Goal: Task Accomplishment & Management: Use online tool/utility

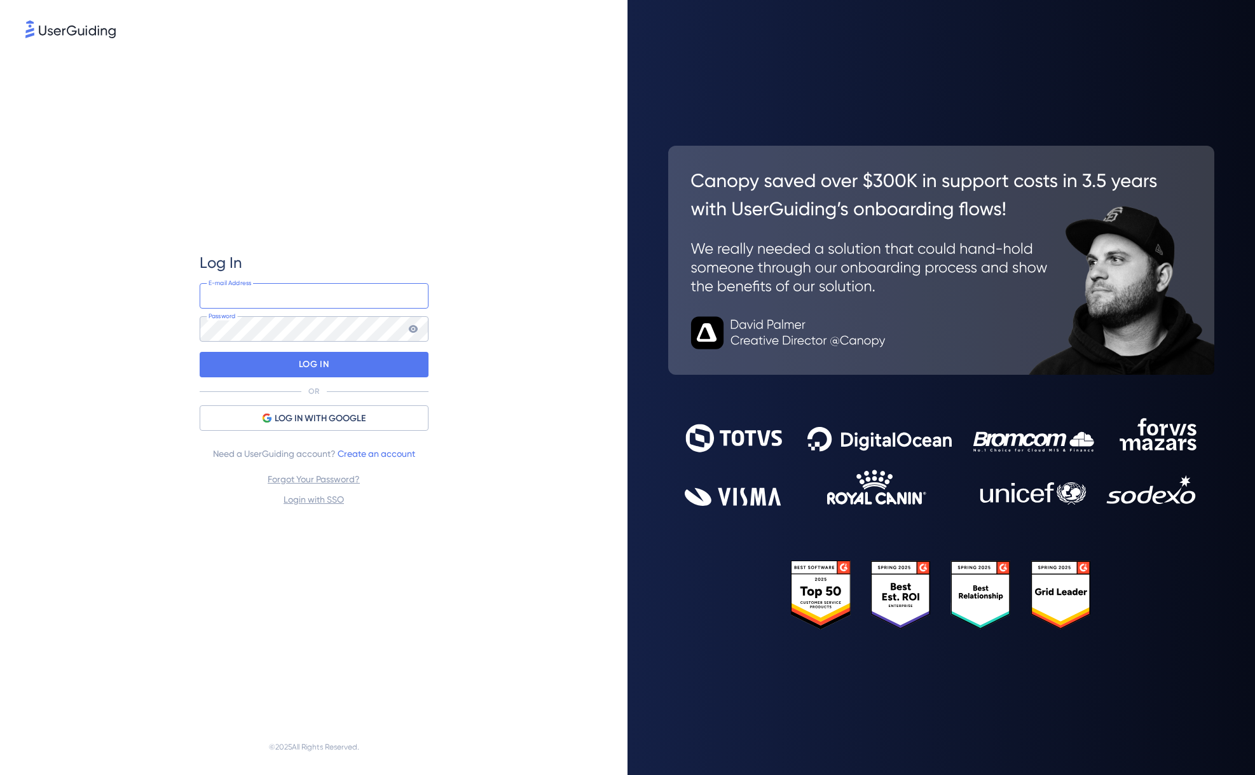
click at [325, 286] on input "email" at bounding box center [314, 295] width 229 height 25
type input "gsh@autorola.com"
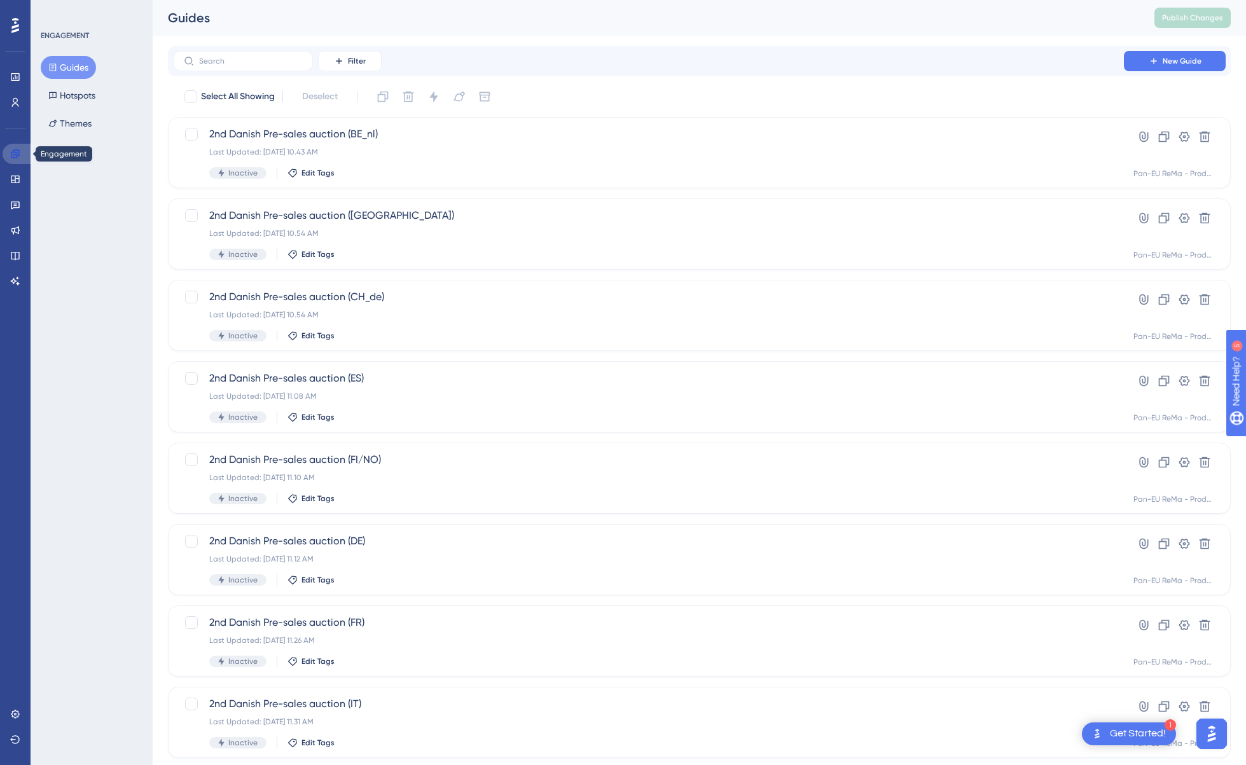
click at [10, 150] on icon at bounding box center [15, 154] width 10 height 10
click at [235, 61] on input "text" at bounding box center [250, 61] width 103 height 9
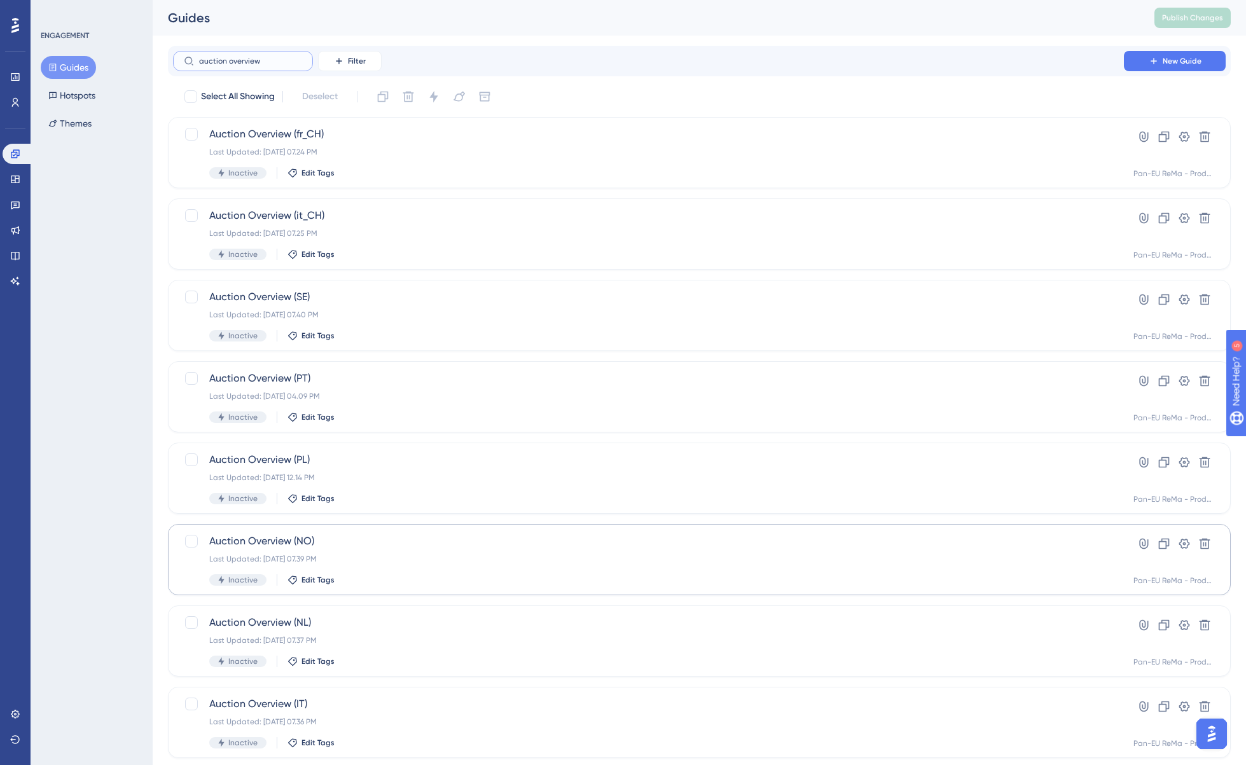
type input "auction overview"
click at [268, 553] on div "Auction Overview (NO) Last Updated: 26. apr. 2023 07.39 PM Inactive Edit Tags" at bounding box center [648, 560] width 878 height 52
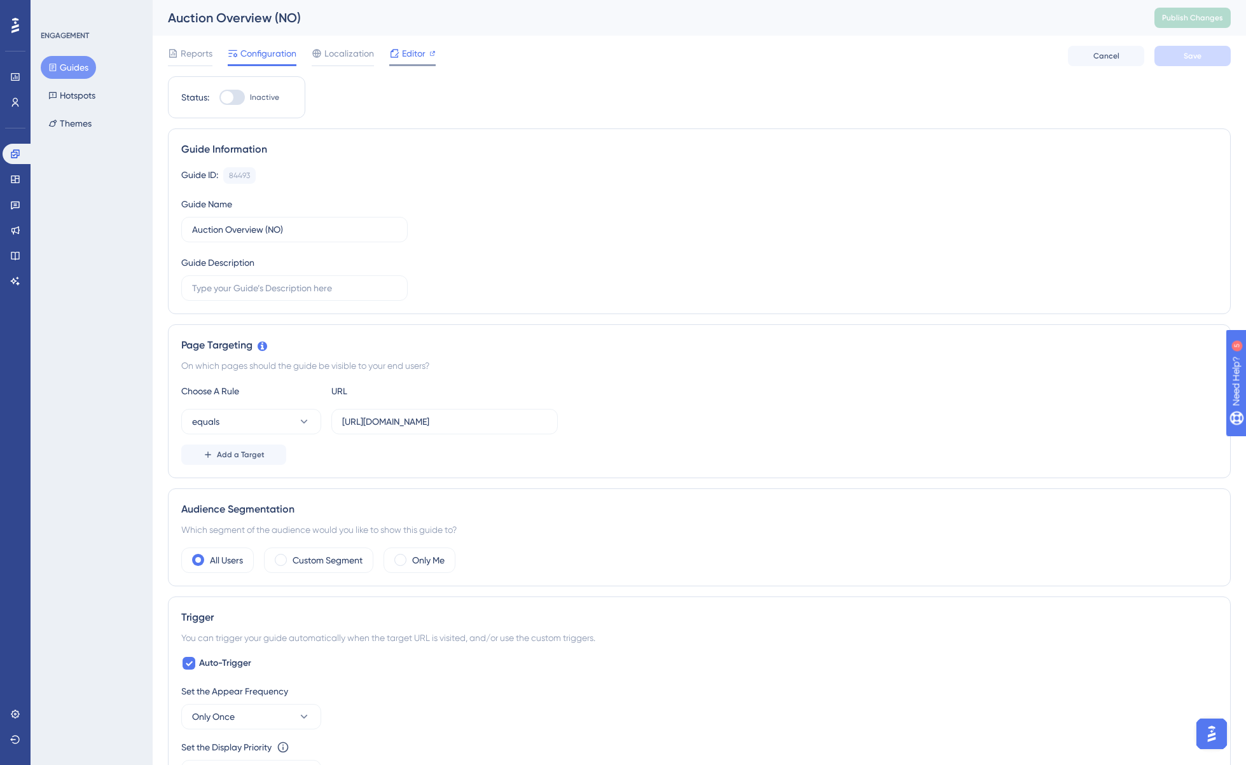
click at [418, 48] on span "Editor" at bounding box center [414, 53] width 24 height 15
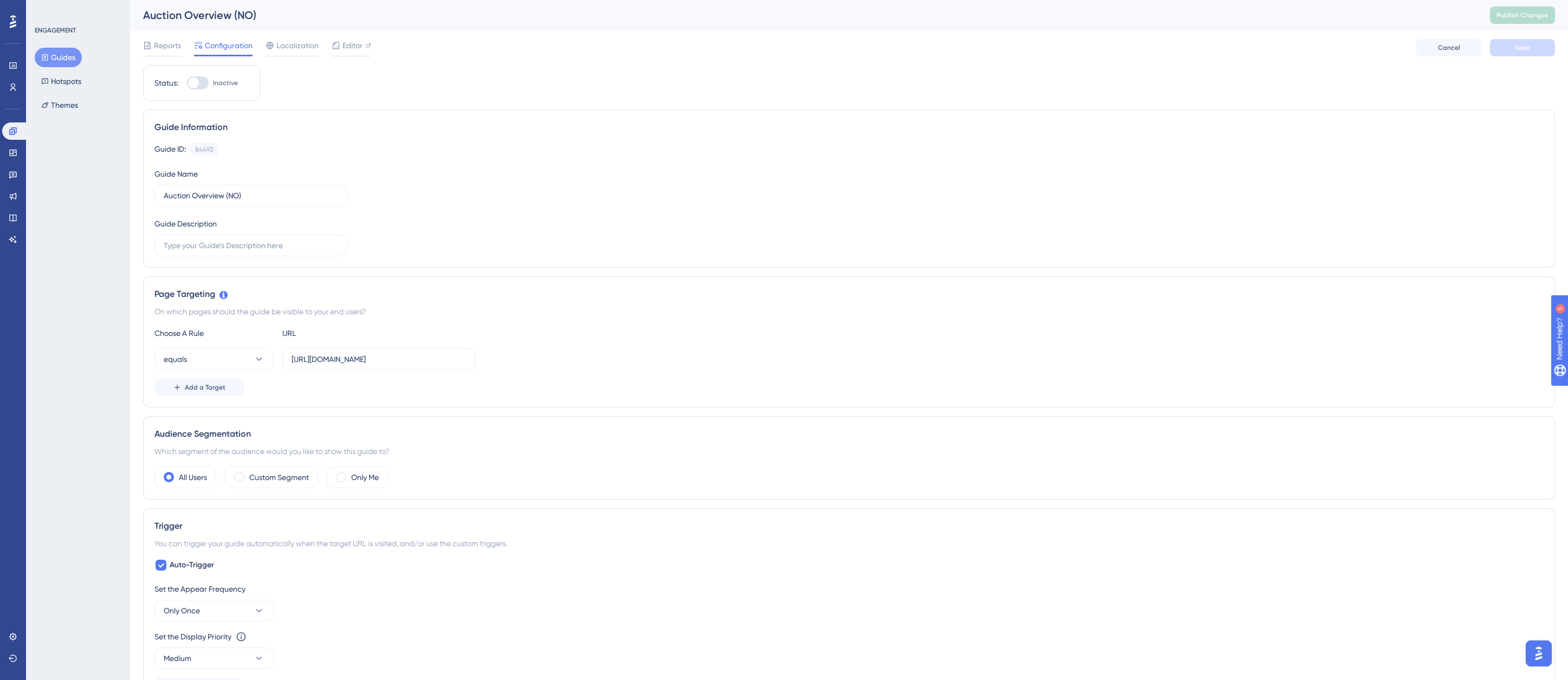
click at [67, 56] on button "Guides" at bounding box center [58, 57] width 47 height 20
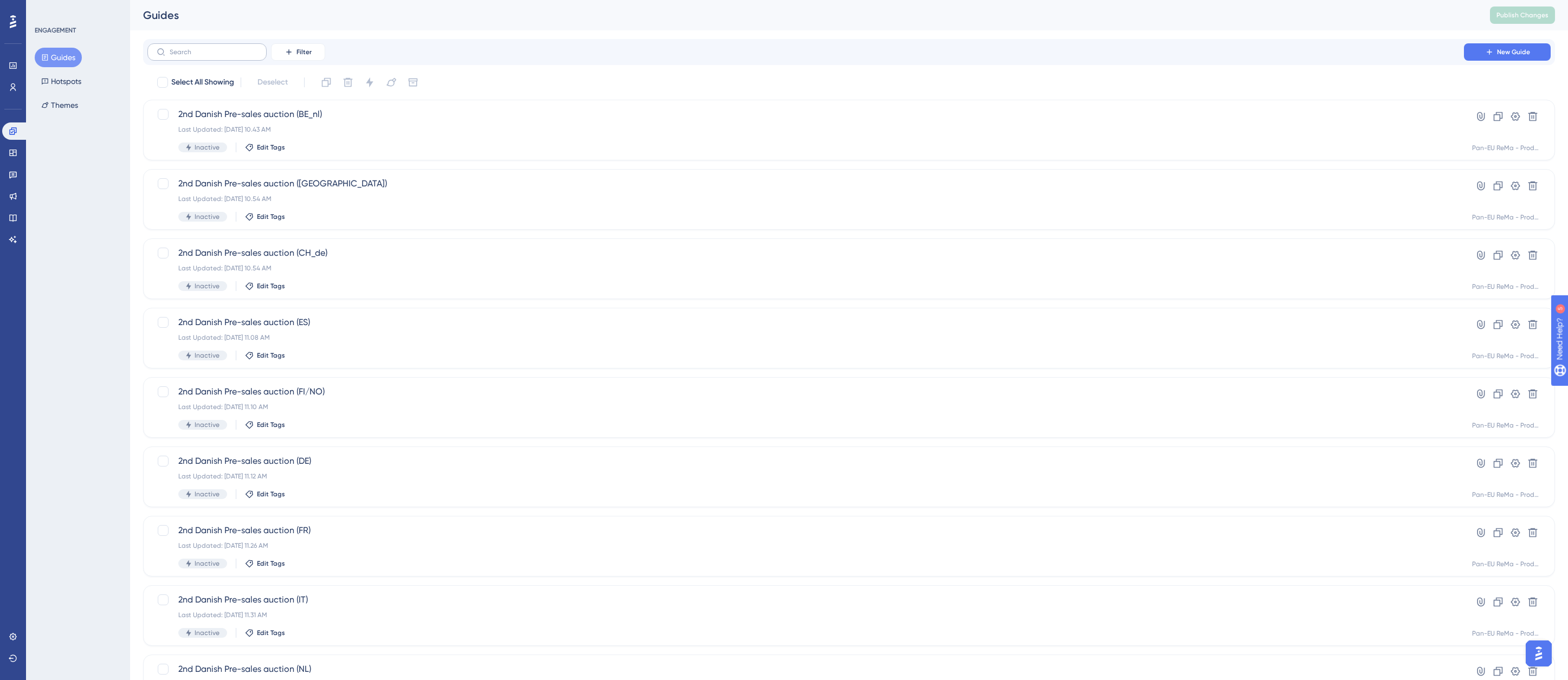
click at [197, 59] on label at bounding box center [207, 52] width 119 height 17
click at [197, 56] on input "text" at bounding box center [213, 52] width 88 height 8
type input "auction overview"
click at [235, 50] on input "auction overview" at bounding box center [213, 52] width 88 height 8
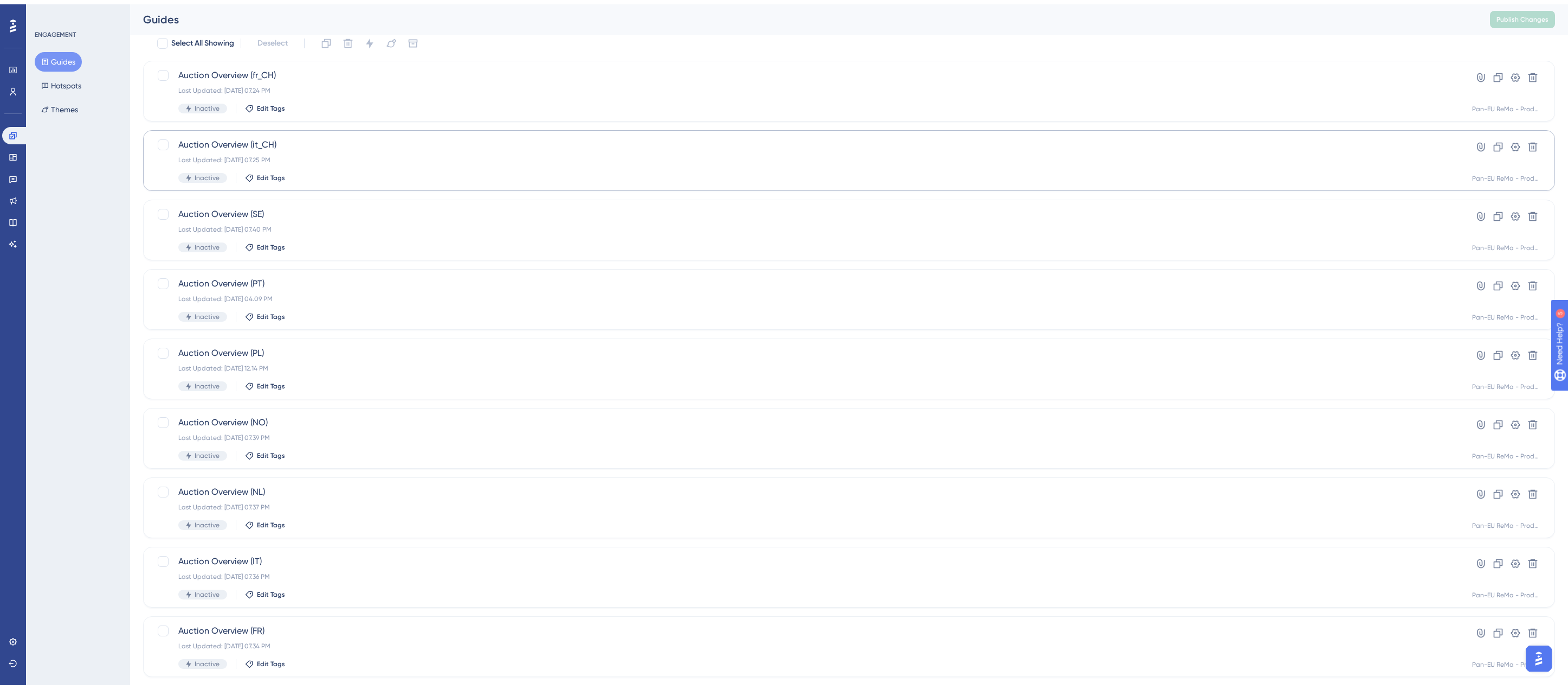
scroll to position [153, 0]
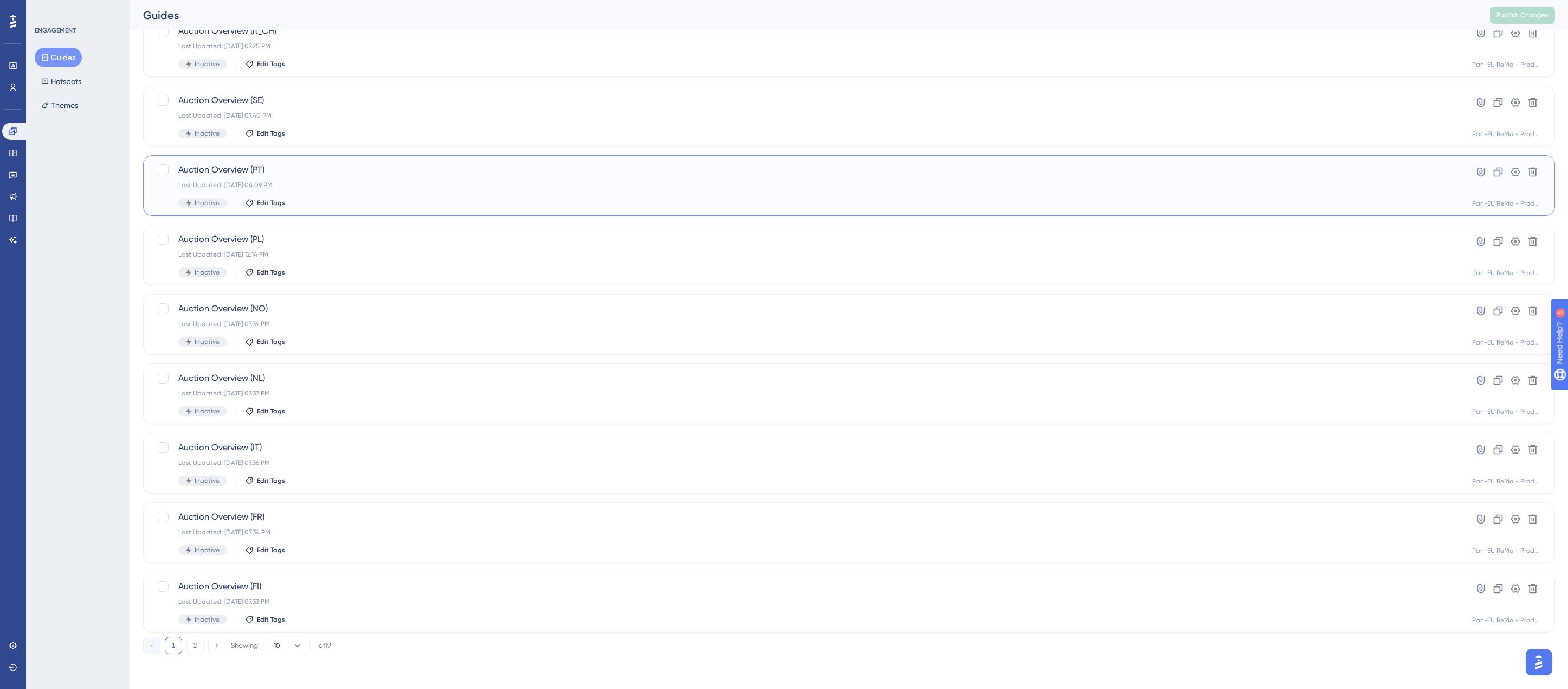
click at [274, 164] on span "Auction Overview (PT)" at bounding box center [805, 169] width 1254 height 13
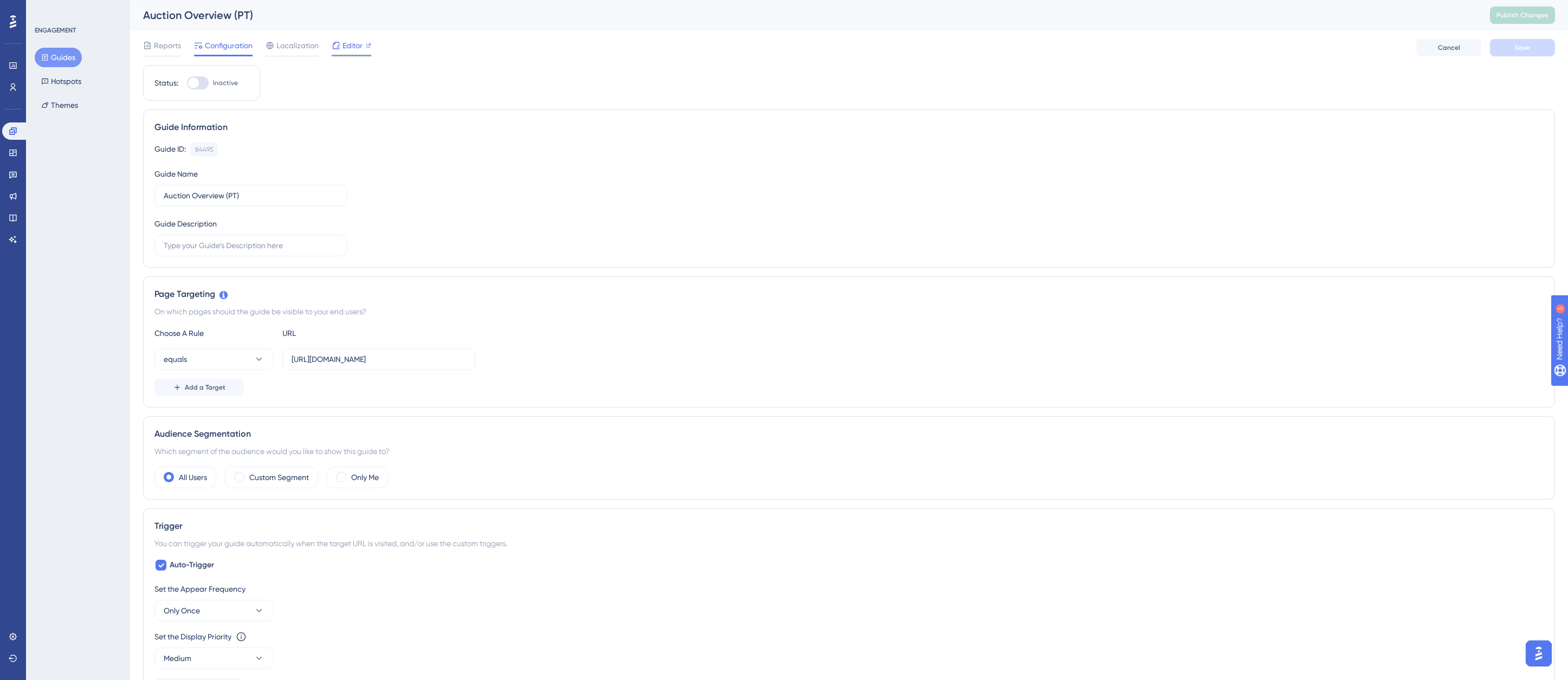
click at [361, 43] on span "Editor" at bounding box center [353, 45] width 20 height 13
click at [379, 356] on input "https://bmwgroup.autorola.pt/pt/dealer/search" at bounding box center [378, 360] width 175 height 12
click at [527, 366] on div "equals https://bmwgroup.autorola.pt/pt/dealer/search" at bounding box center [849, 359] width 1389 height 21
click at [52, 55] on button "Guides" at bounding box center [58, 57] width 47 height 20
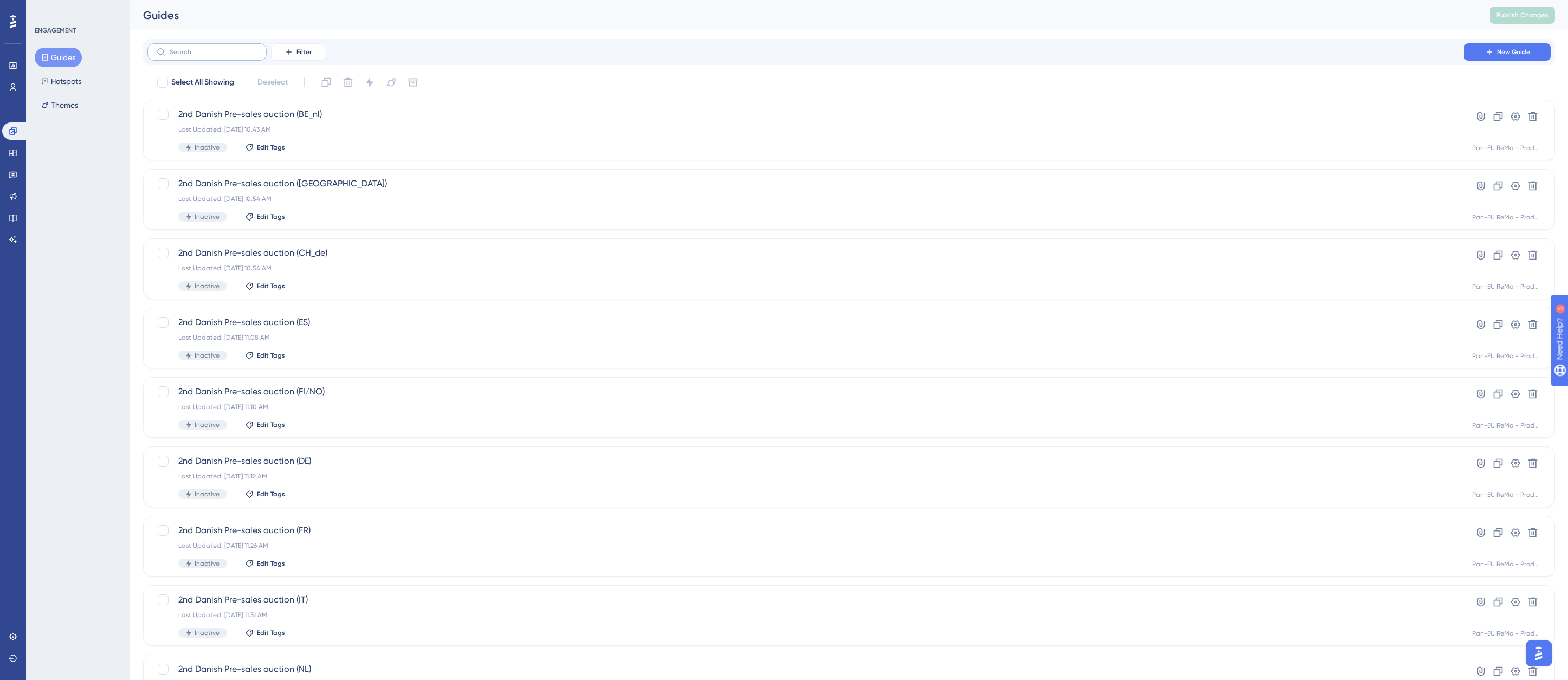
click at [195, 47] on label at bounding box center [207, 52] width 119 height 17
click at [195, 49] on input "text" at bounding box center [213, 52] width 88 height 8
type input "auction overview"
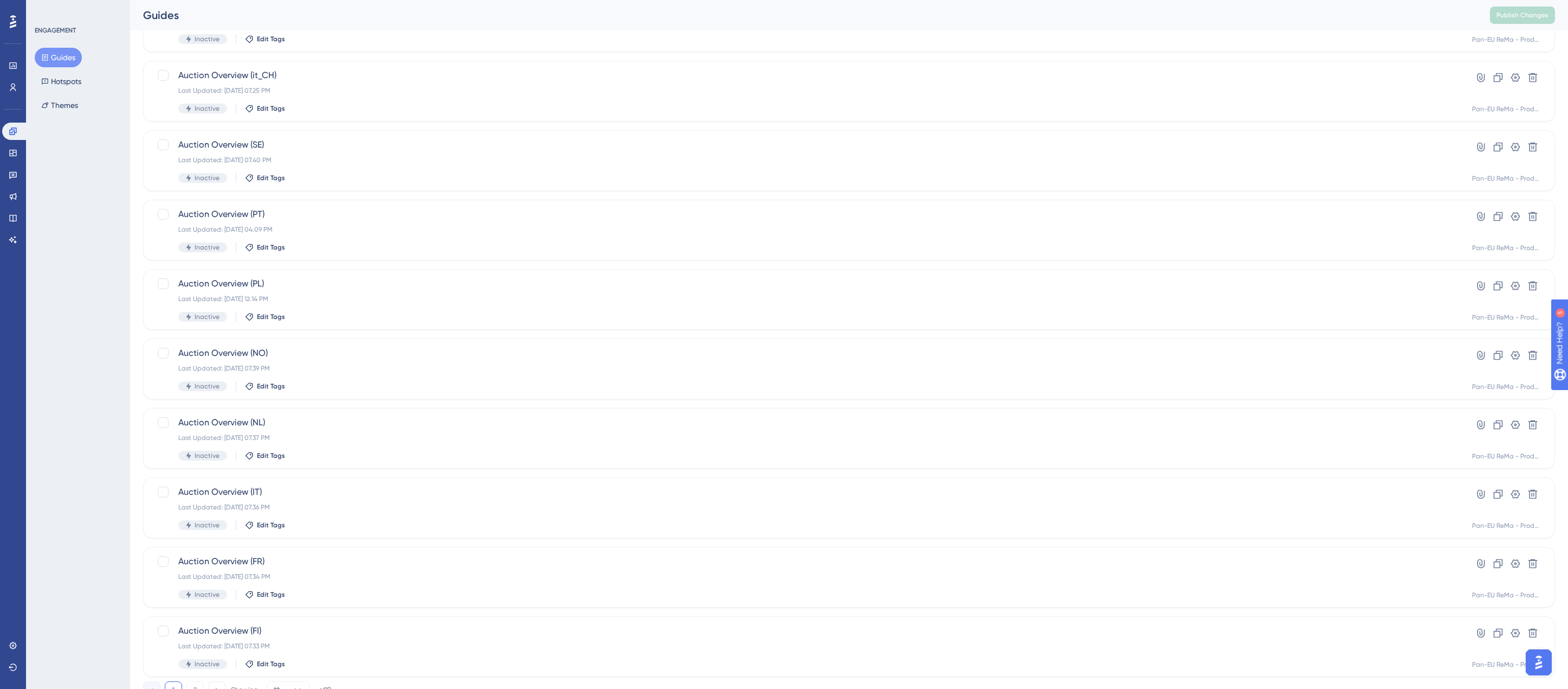
scroll to position [153, 0]
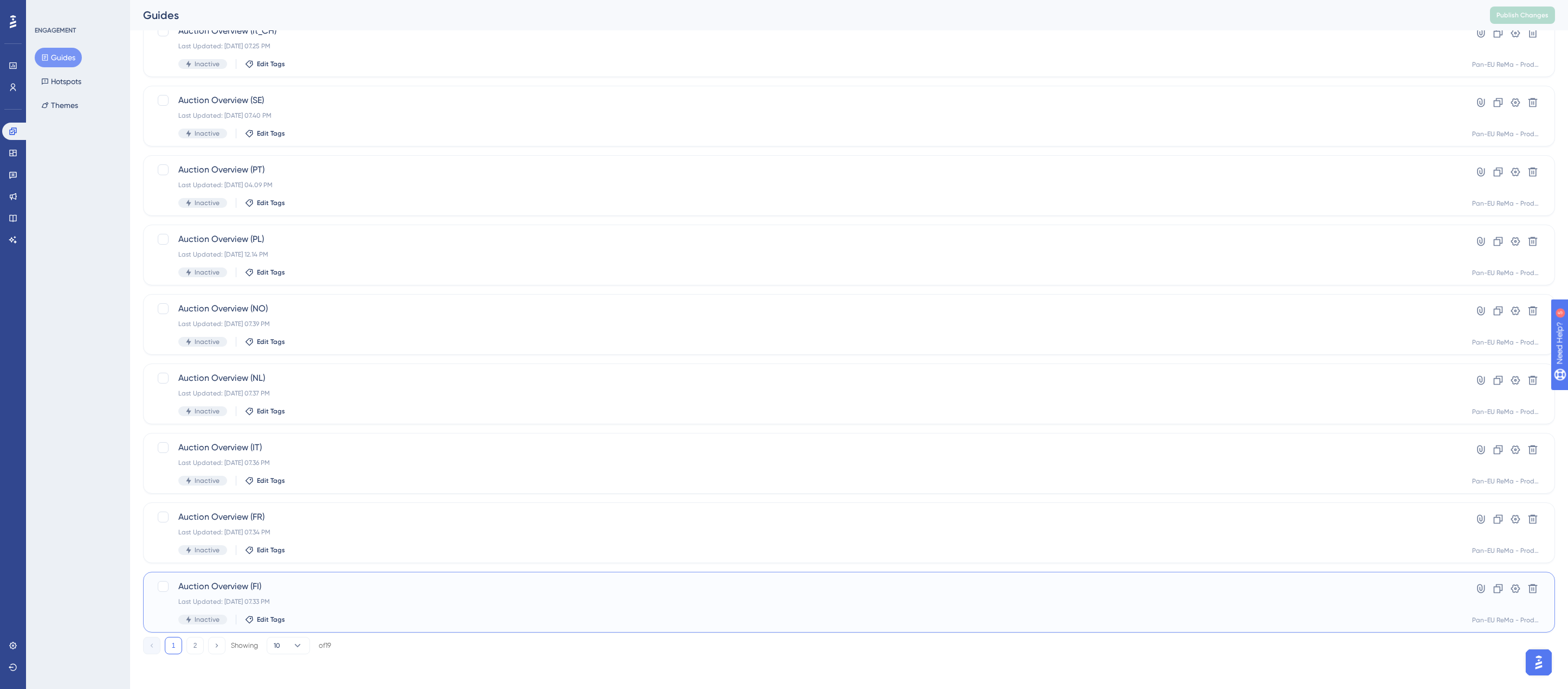
click at [218, 594] on div "Auction Overview (FI) Last Updated: 26. apr. 2023 07.33 PM Inactive Edit Tags" at bounding box center [805, 602] width 1254 height 44
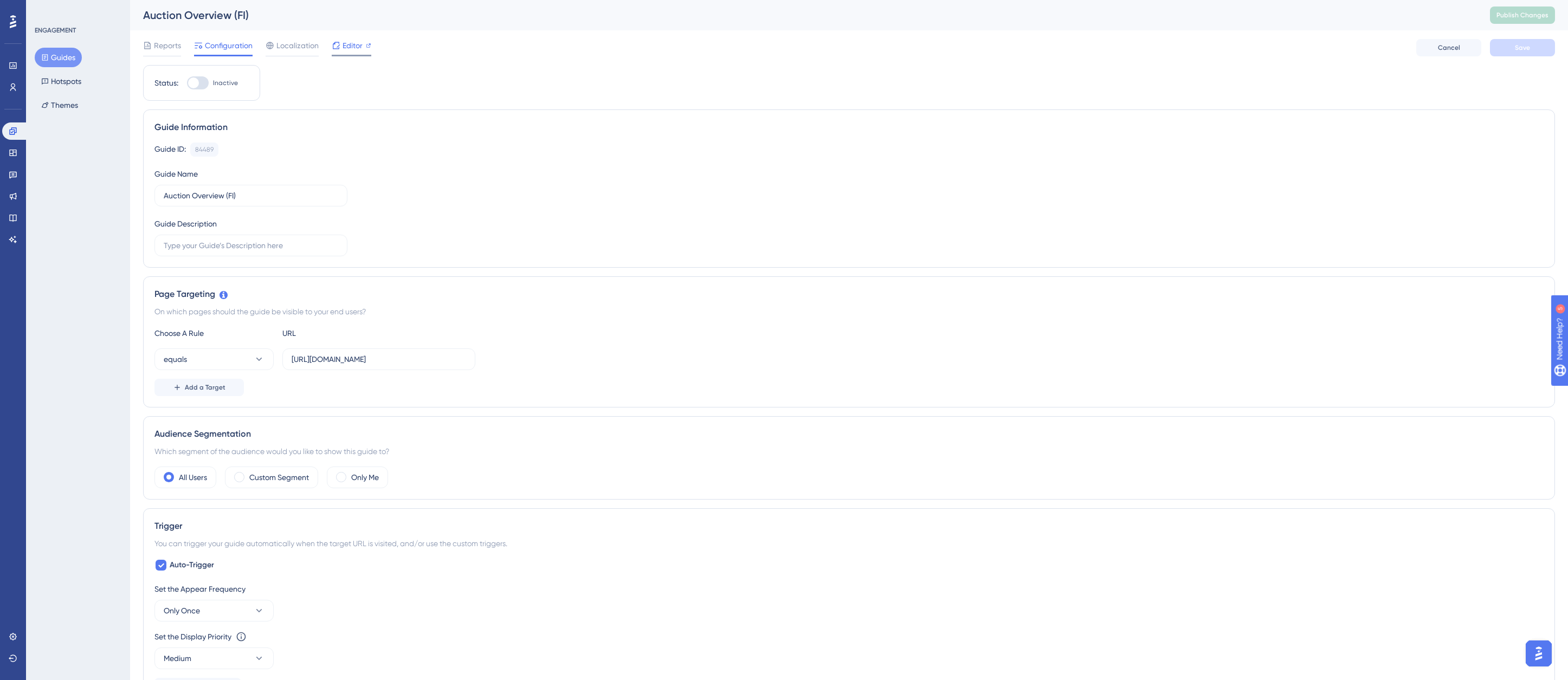
click at [343, 49] on span "Editor" at bounding box center [353, 45] width 20 height 13
click at [51, 55] on button "Guides" at bounding box center [58, 57] width 47 height 20
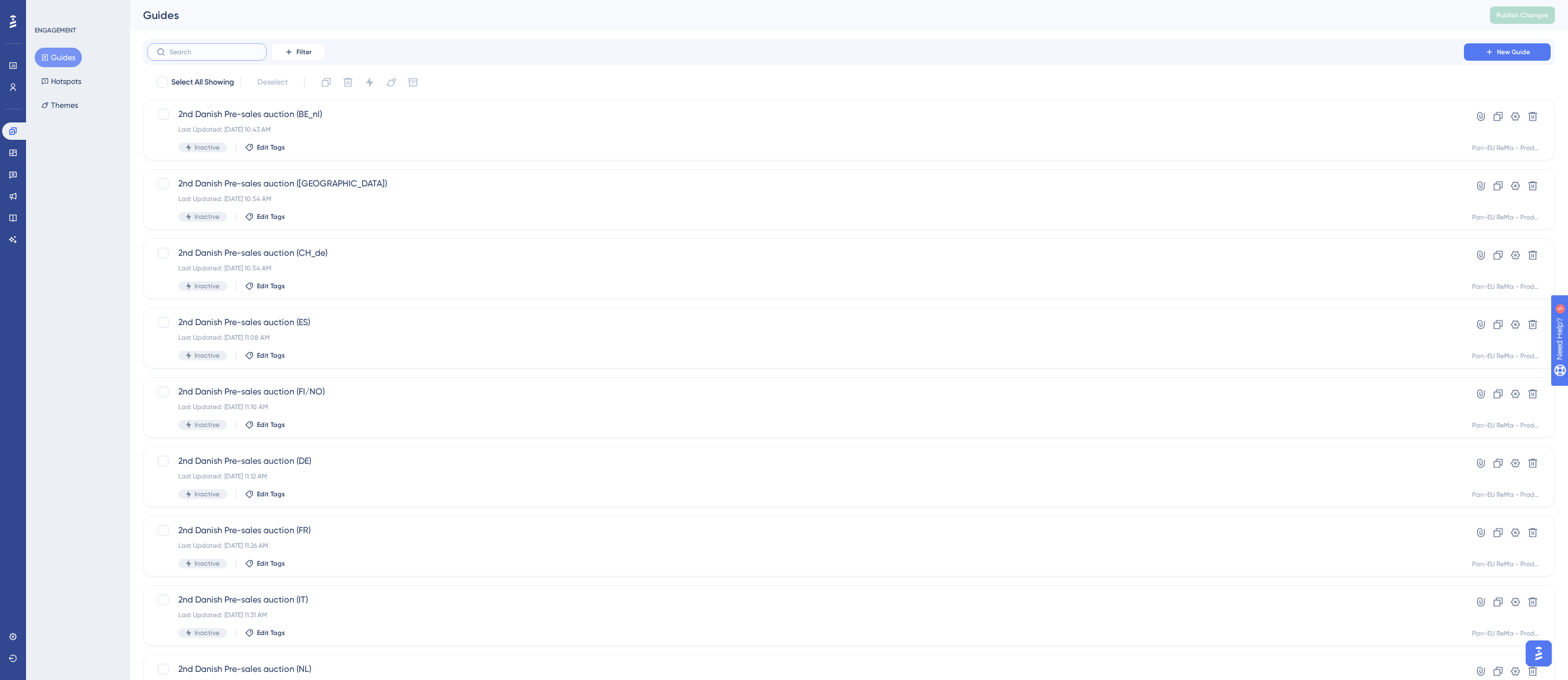
click at [188, 49] on input "text" at bounding box center [213, 52] width 88 height 8
type input "auction overviw"
checkbox input "true"
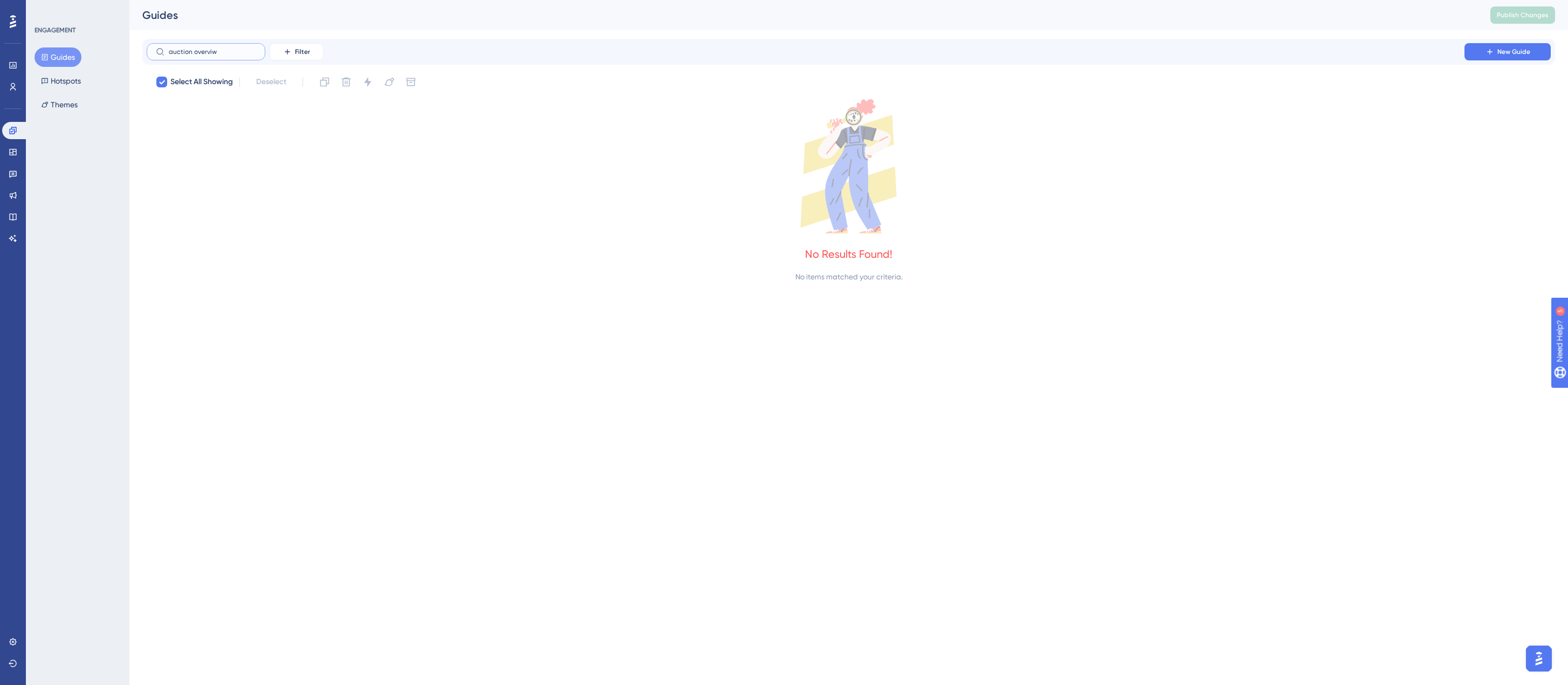
type input "auction overvi"
checkbox input "false"
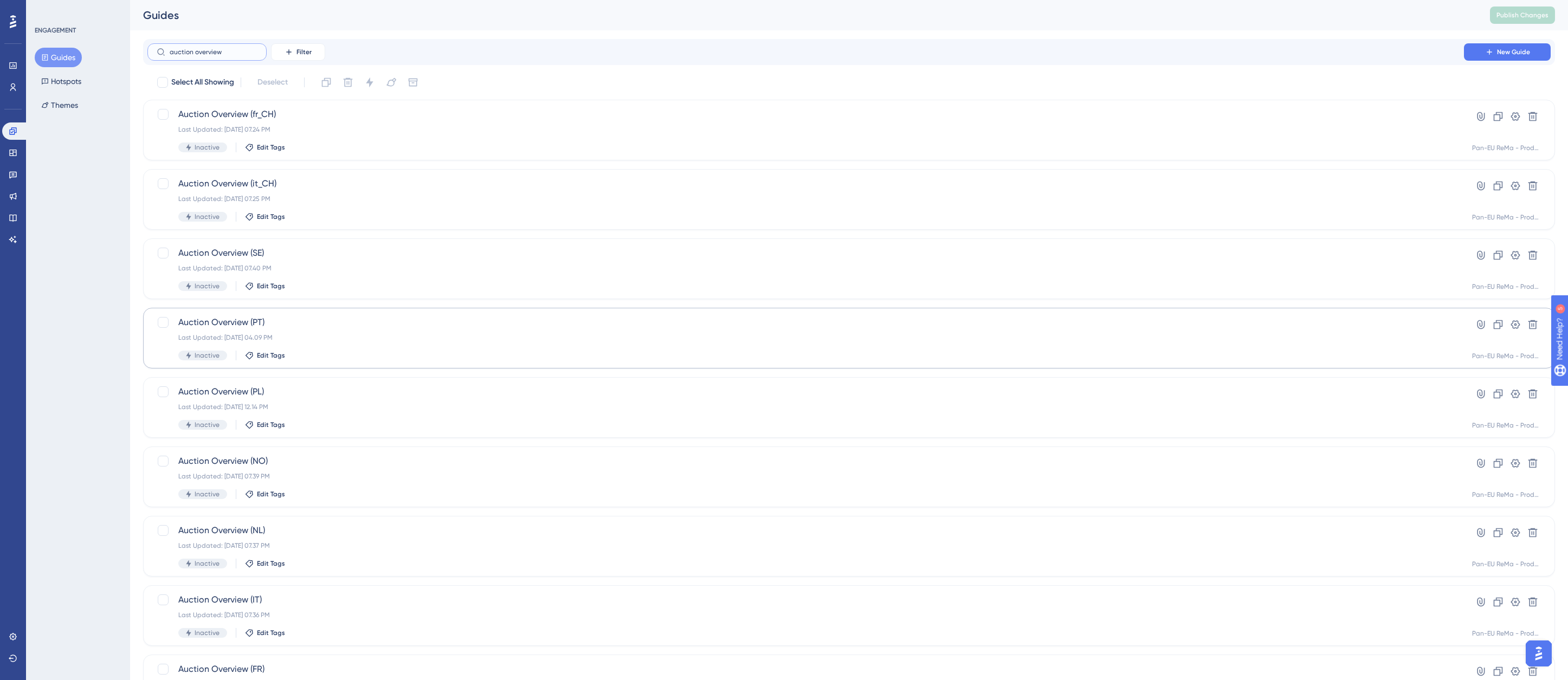
type input "auction overview"
click at [258, 326] on span "Auction Overview (PT)" at bounding box center [805, 322] width 1254 height 13
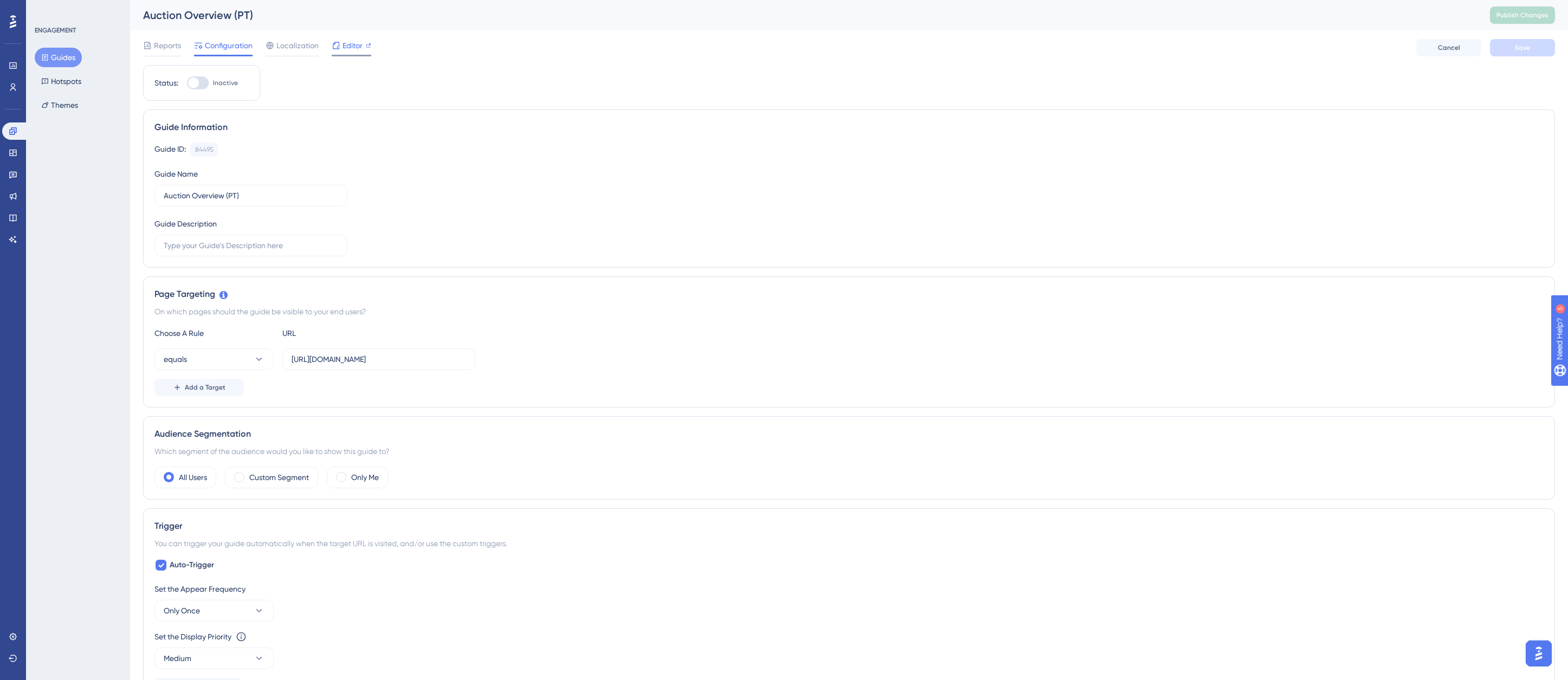
click at [349, 49] on span "Editor" at bounding box center [353, 45] width 20 height 13
click at [57, 61] on button "Guides" at bounding box center [58, 57] width 47 height 20
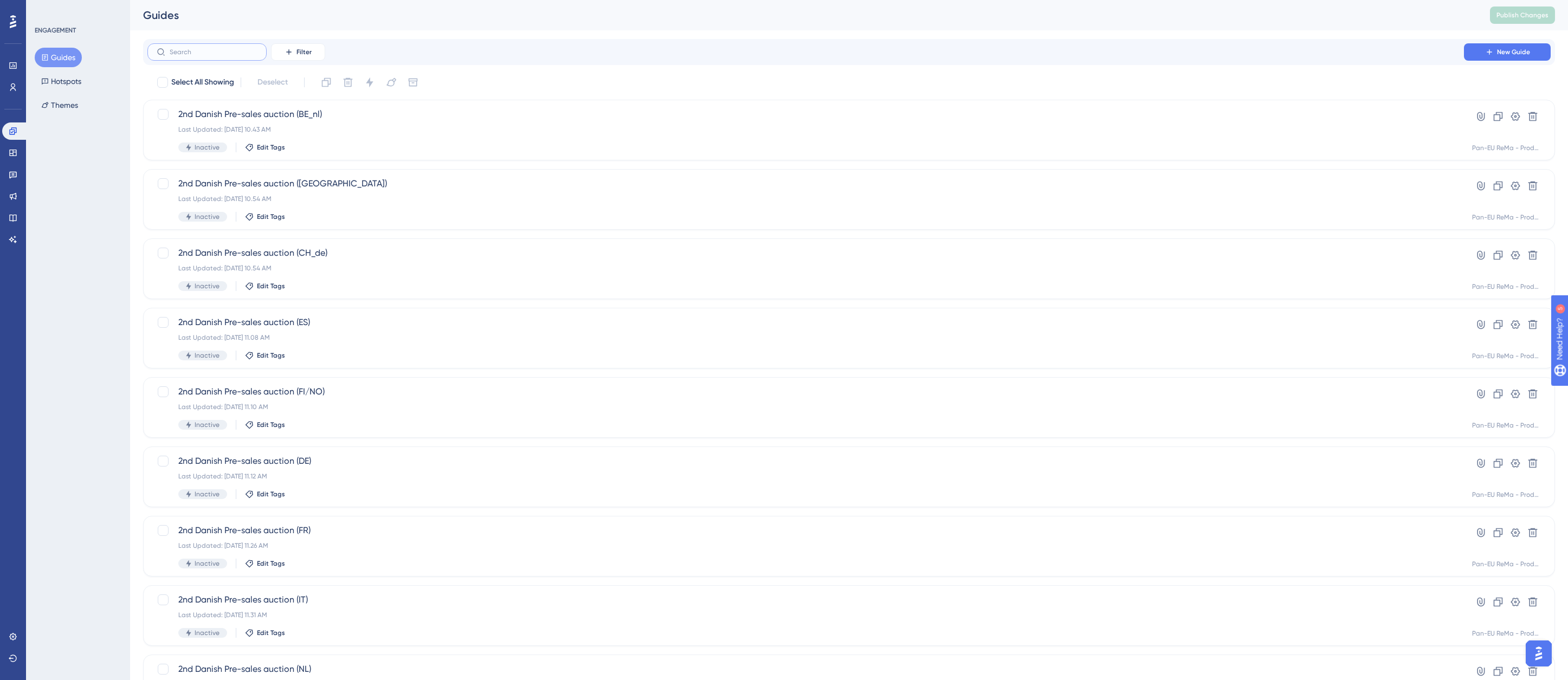
click at [219, 51] on input "text" at bounding box center [213, 52] width 88 height 8
type input "auction over"
click at [237, 256] on span "Auction Overview (SE)" at bounding box center [805, 252] width 1254 height 13
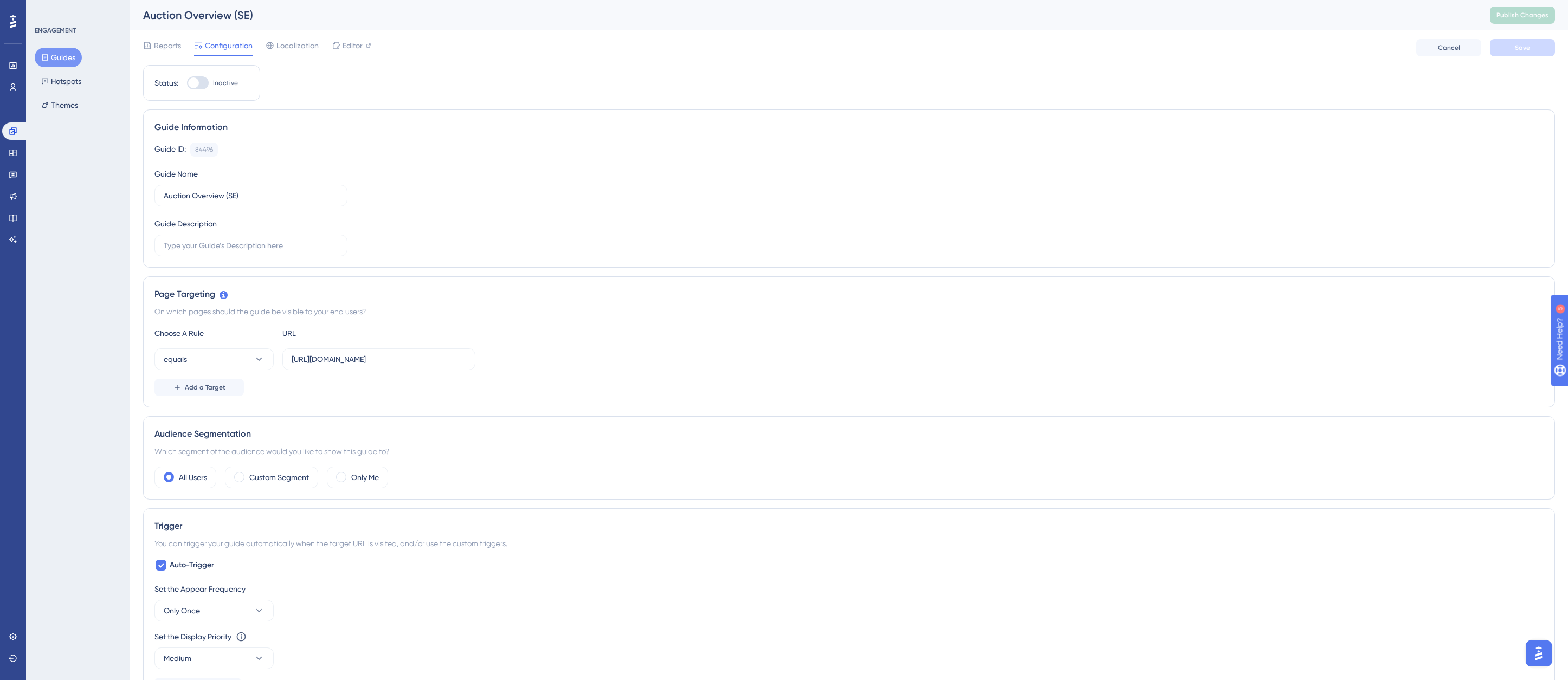
drag, startPoint x: 366, startPoint y: 42, endPoint x: 349, endPoint y: 110, distance: 70.1
click at [349, 110] on div "Guide Information Guide ID: 84496 Copy Guide Name Auction Overview (SE) Guide D…" at bounding box center [849, 188] width 1412 height 158
drag, startPoint x: 351, startPoint y: 48, endPoint x: 328, endPoint y: 89, distance: 47.0
click at [328, 89] on div "Status: Inactive Guide Information Guide ID: 84496 Copy Guide Name Auction Over…" at bounding box center [849, 590] width 1412 height 1050
click at [352, 43] on span "Editor" at bounding box center [353, 45] width 20 height 13
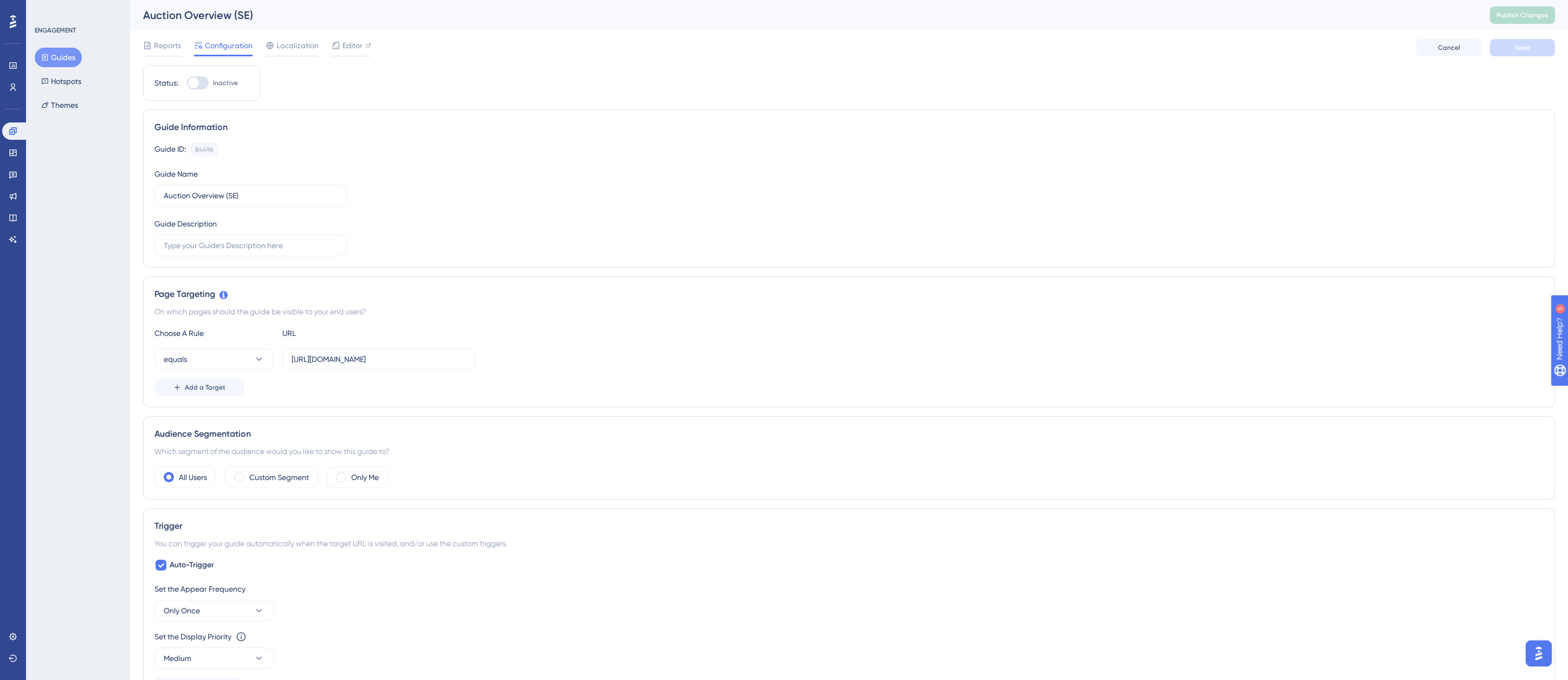
click at [64, 54] on button "Guides" at bounding box center [58, 57] width 47 height 20
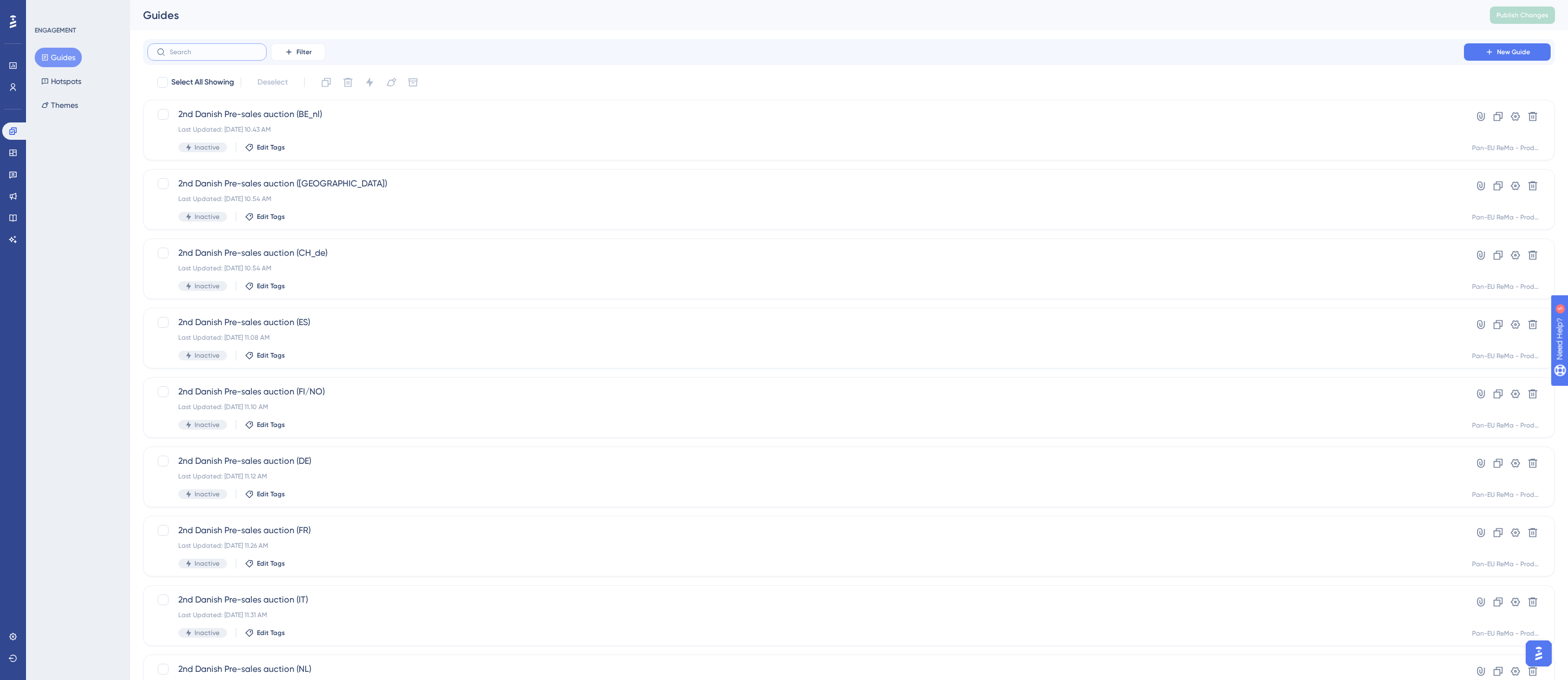
click at [193, 52] on input "text" at bounding box center [213, 52] width 88 height 8
click at [236, 55] on input "auction" at bounding box center [213, 52] width 88 height 8
type input "auction overview"
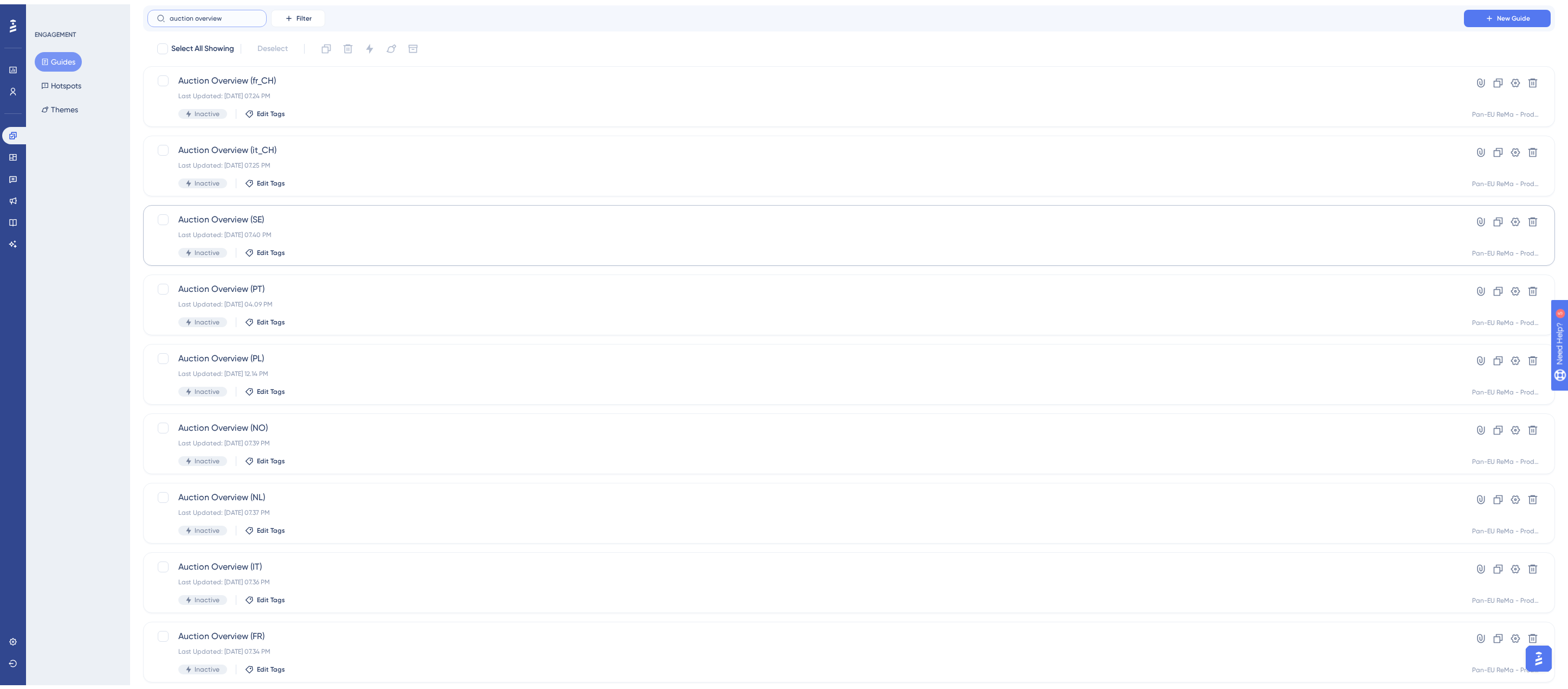
scroll to position [153, 0]
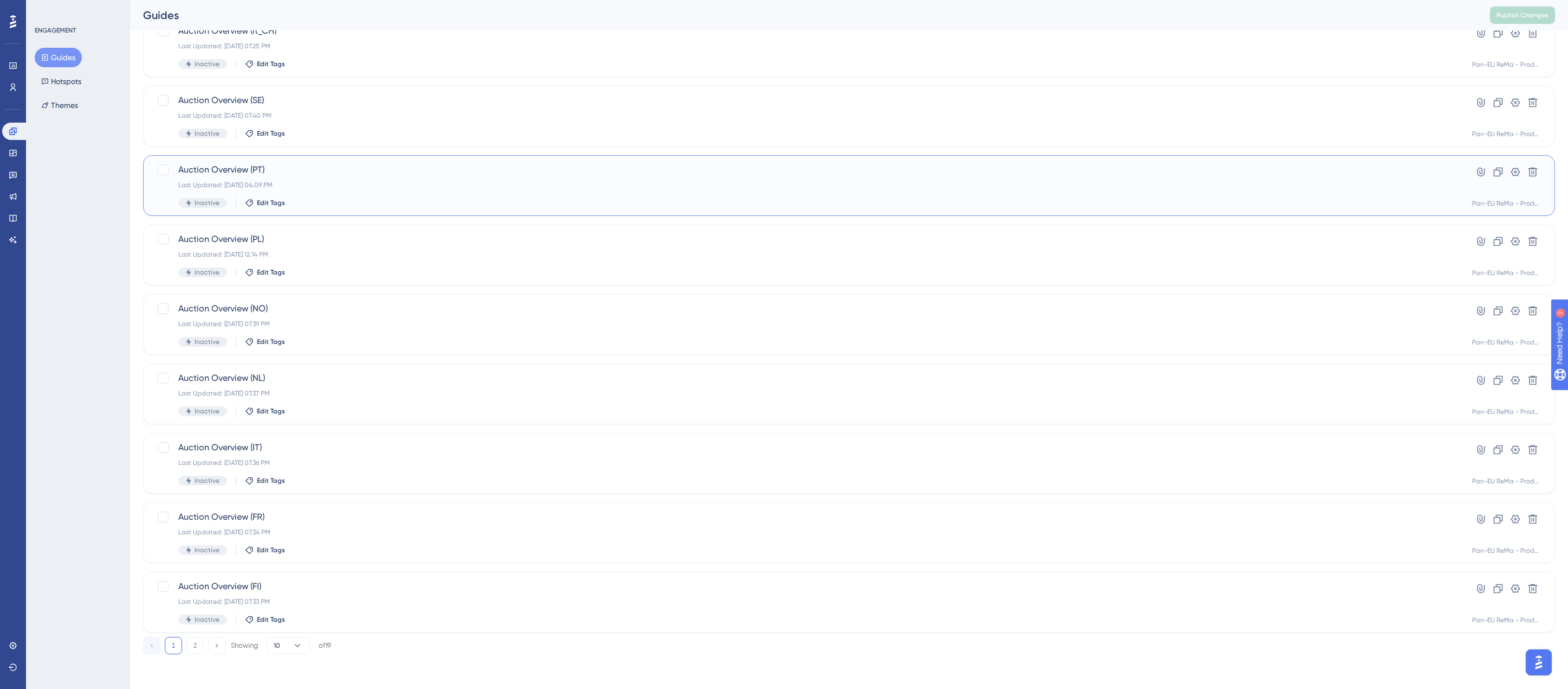
click at [310, 187] on div "Last Updated: 27. apr. 2023 04.09 PM" at bounding box center [805, 185] width 1254 height 9
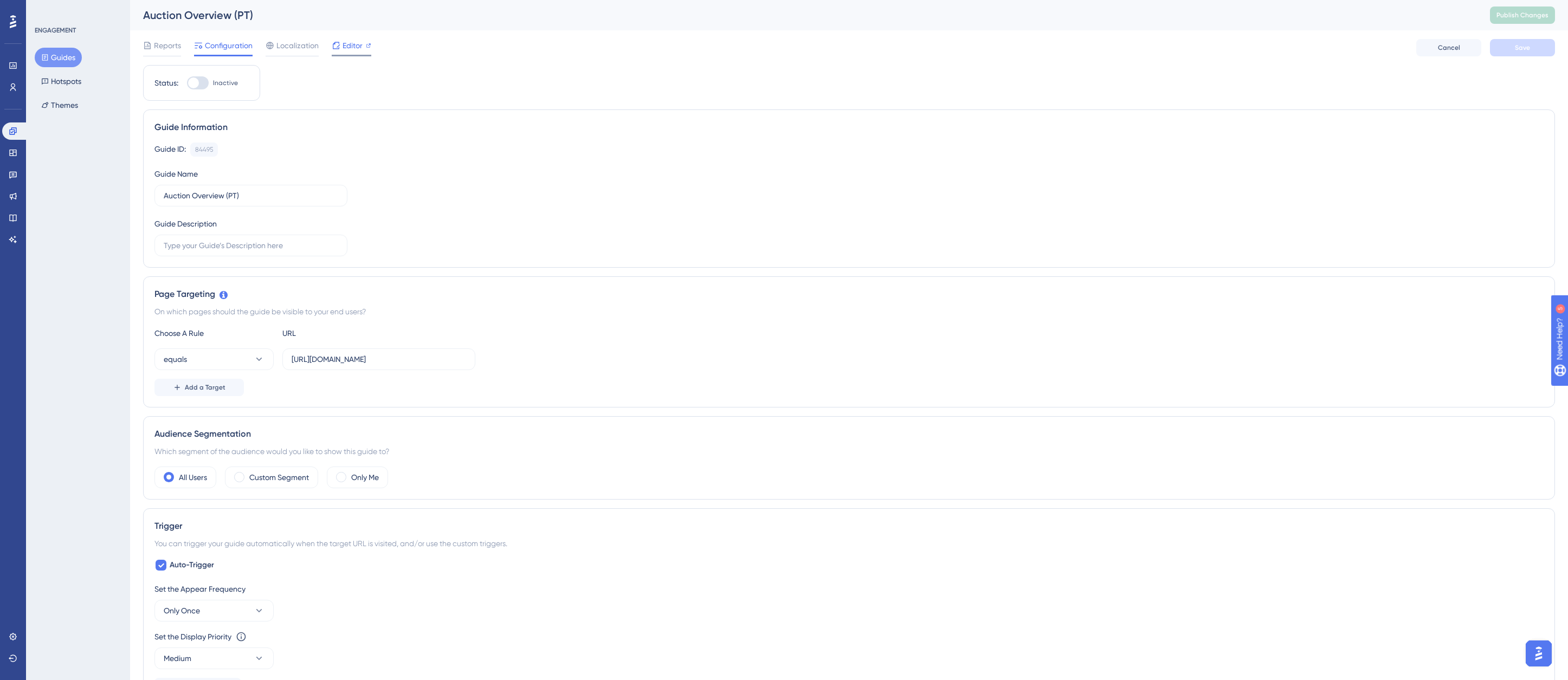
click at [350, 43] on span "Editor" at bounding box center [353, 45] width 20 height 13
click at [495, 141] on div "Guide Information Guide ID: 84495 Copy Guide Name Auction Overview (PT) Guide D…" at bounding box center [849, 188] width 1412 height 158
click at [379, 157] on div "Guide ID: 84495 Copy Guide Name Auction Overview (PT) Guide Description" at bounding box center [849, 199] width 1389 height 114
click at [356, 636] on div "Set the Display Priority This option will set the display priority between auto…" at bounding box center [849, 637] width 1389 height 13
